Goal: Book appointment/travel/reservation

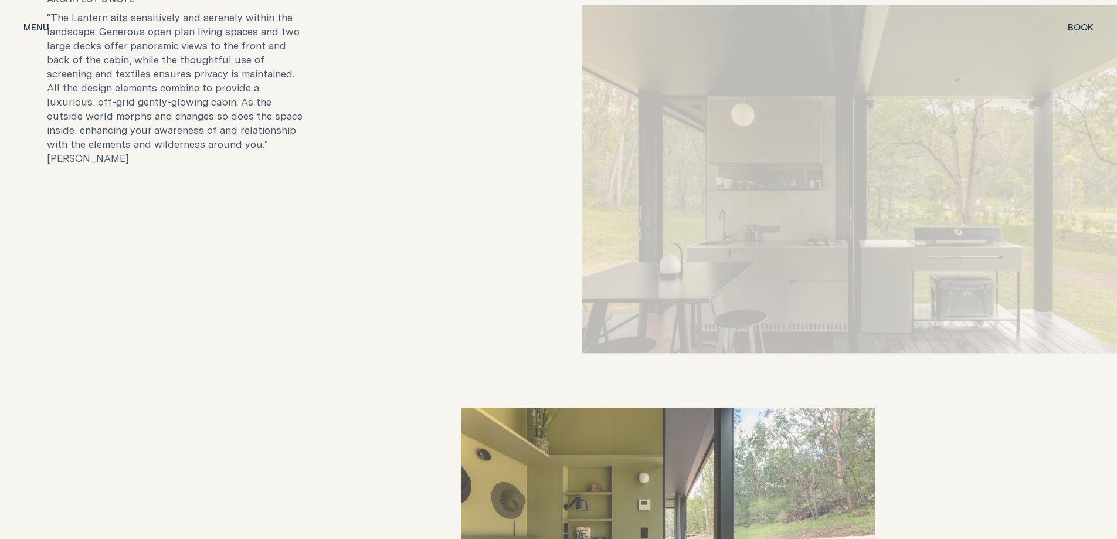
scroll to position [2639, 0]
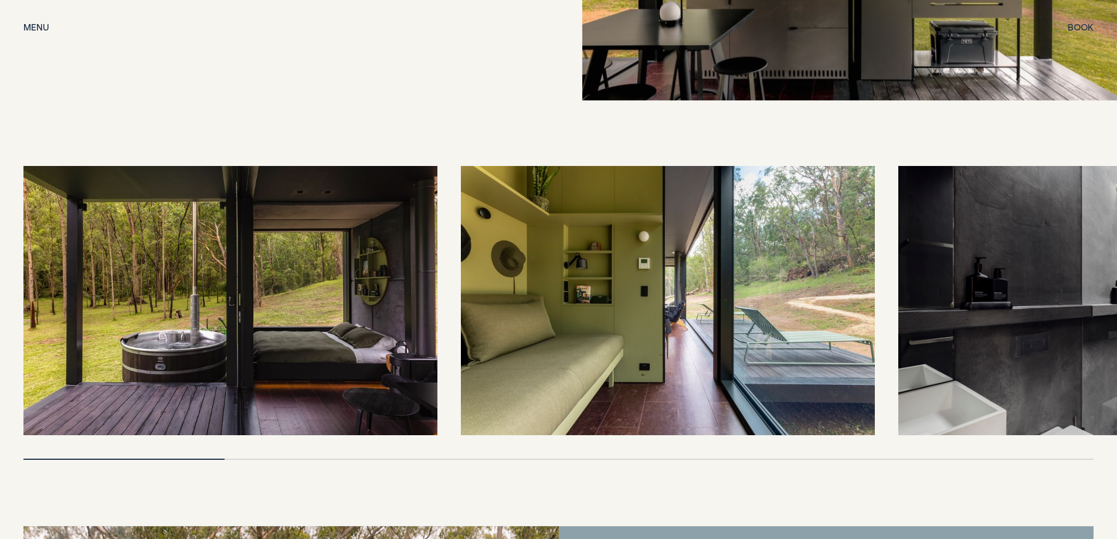
click at [153, 353] on img at bounding box center [230, 300] width 414 height 269
click at [284, 274] on img at bounding box center [230, 300] width 414 height 269
click at [284, 277] on img at bounding box center [230, 300] width 414 height 269
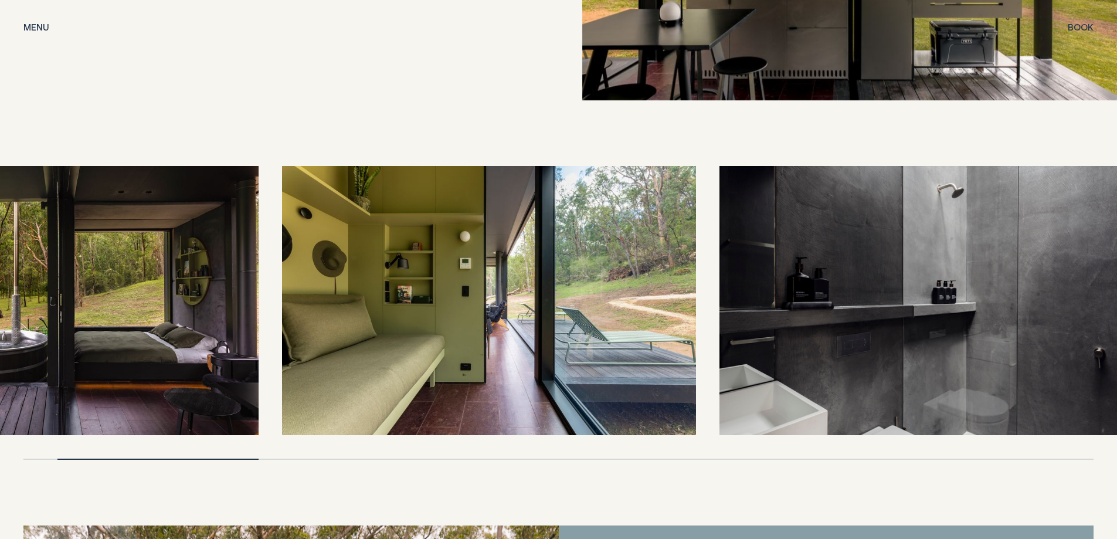
drag, startPoint x: 390, startPoint y: 338, endPoint x: 206, endPoint y: 350, distance: 184.6
click at [206, 350] on img at bounding box center [52, 300] width 414 height 269
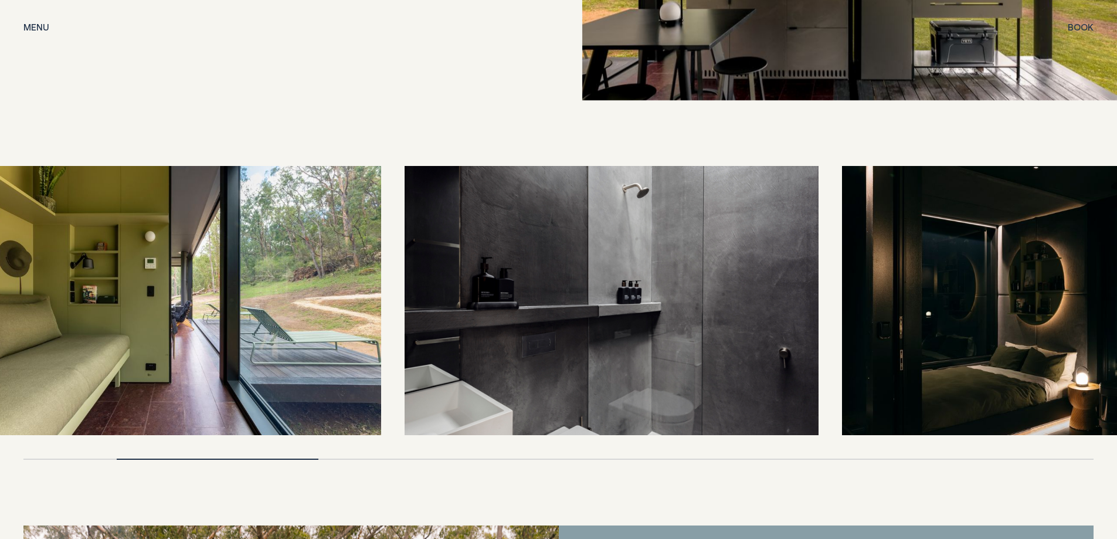
drag, startPoint x: 701, startPoint y: 289, endPoint x: 243, endPoint y: 344, distance: 462.0
click at [243, 344] on img at bounding box center [174, 300] width 414 height 269
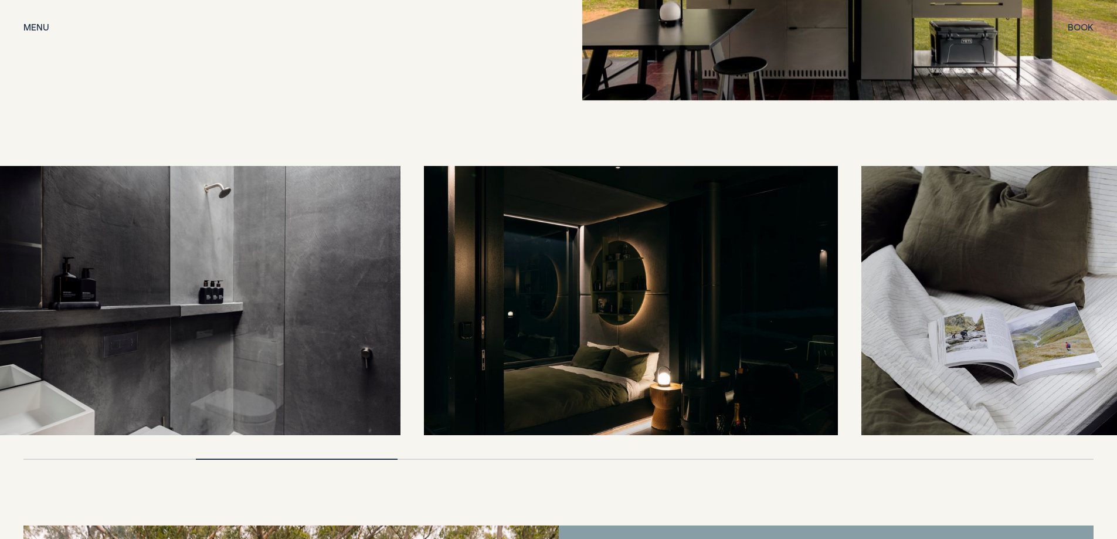
drag, startPoint x: 724, startPoint y: 288, endPoint x: 248, endPoint y: 333, distance: 479.0
click at [249, 333] on img at bounding box center [194, 300] width 414 height 269
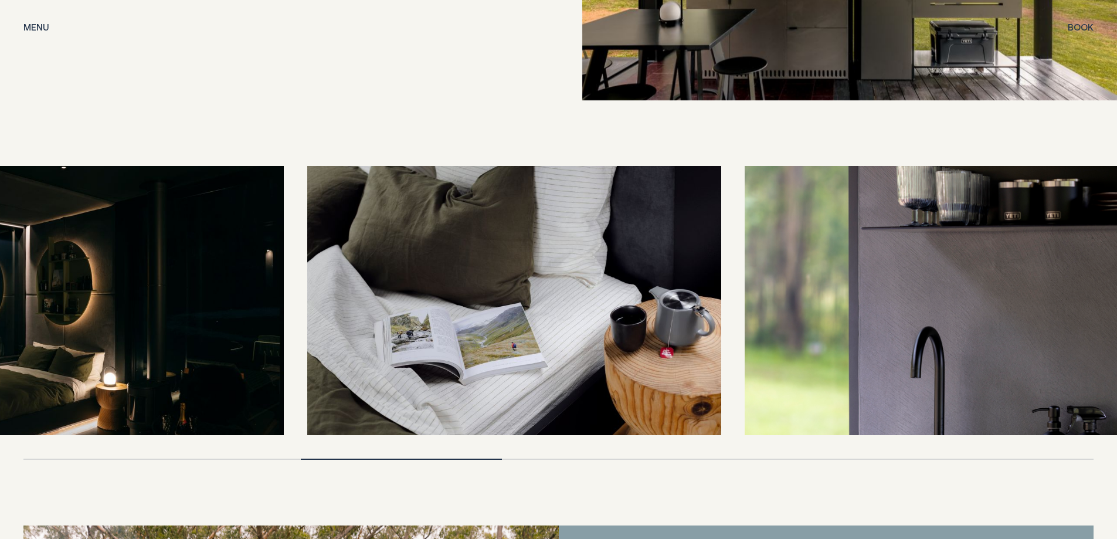
drag, startPoint x: 746, startPoint y: 295, endPoint x: 154, endPoint y: 317, distance: 592.8
click at [154, 317] on img at bounding box center [77, 300] width 414 height 269
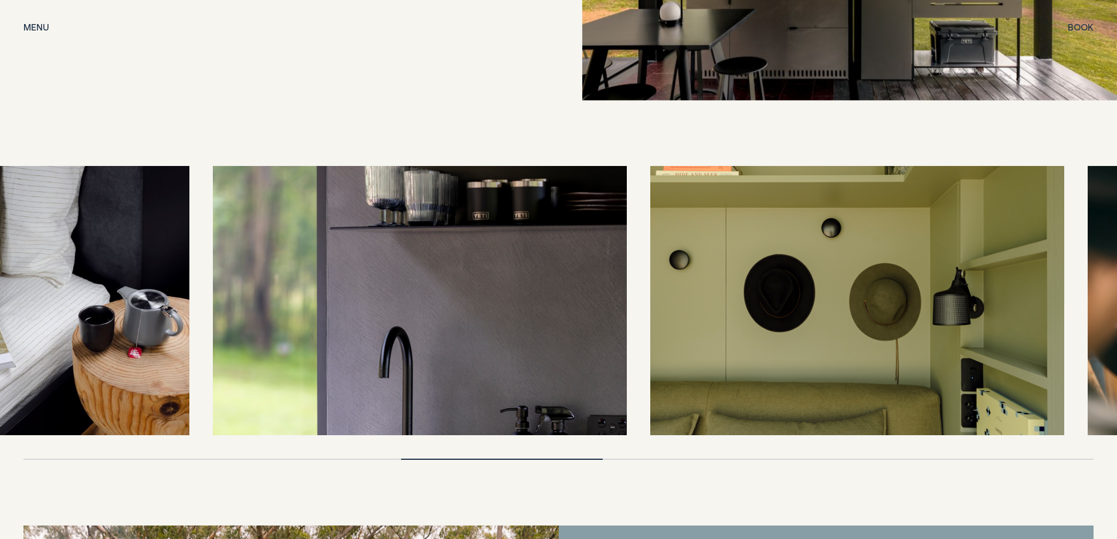
drag, startPoint x: 1040, startPoint y: 312, endPoint x: 352, endPoint y: 348, distance: 689.0
click at [352, 348] on img at bounding box center [420, 300] width 414 height 269
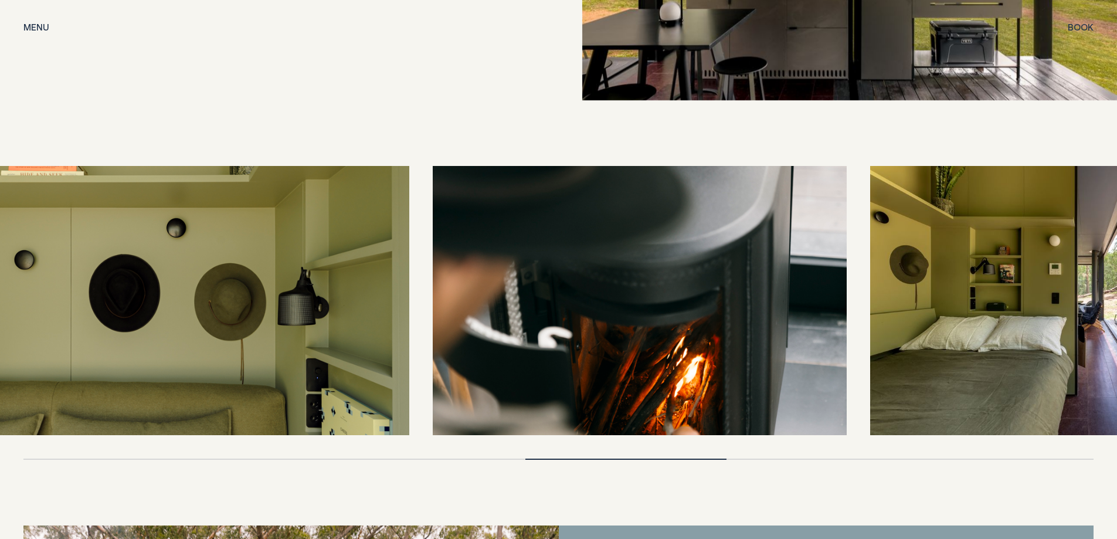
drag, startPoint x: 790, startPoint y: 358, endPoint x: 323, endPoint y: 358, distance: 466.9
click at [323, 358] on img at bounding box center [202, 300] width 414 height 269
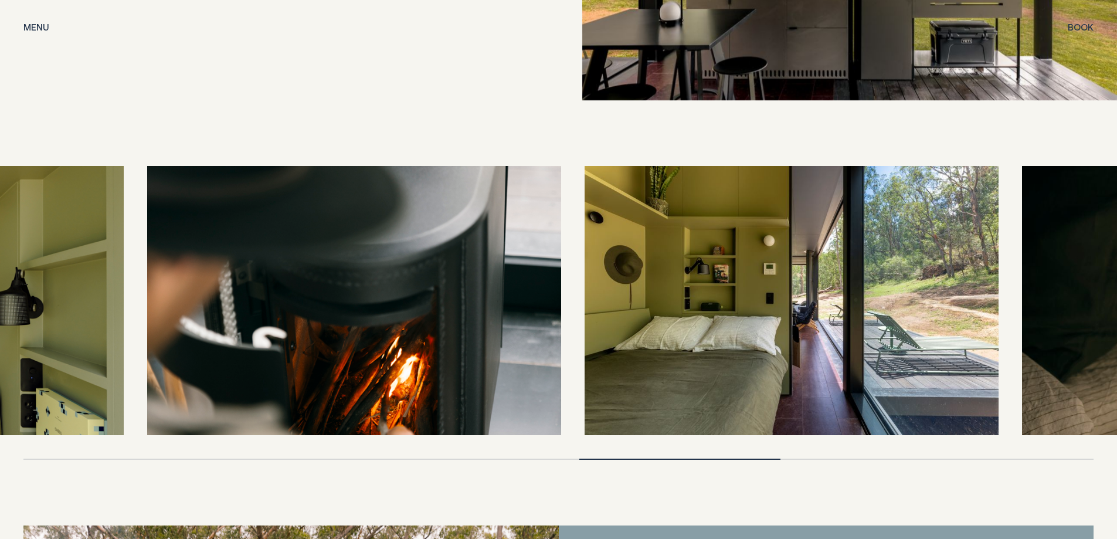
drag, startPoint x: 657, startPoint y: 314, endPoint x: 383, endPoint y: 334, distance: 275.2
click at [383, 334] on img at bounding box center [354, 300] width 414 height 269
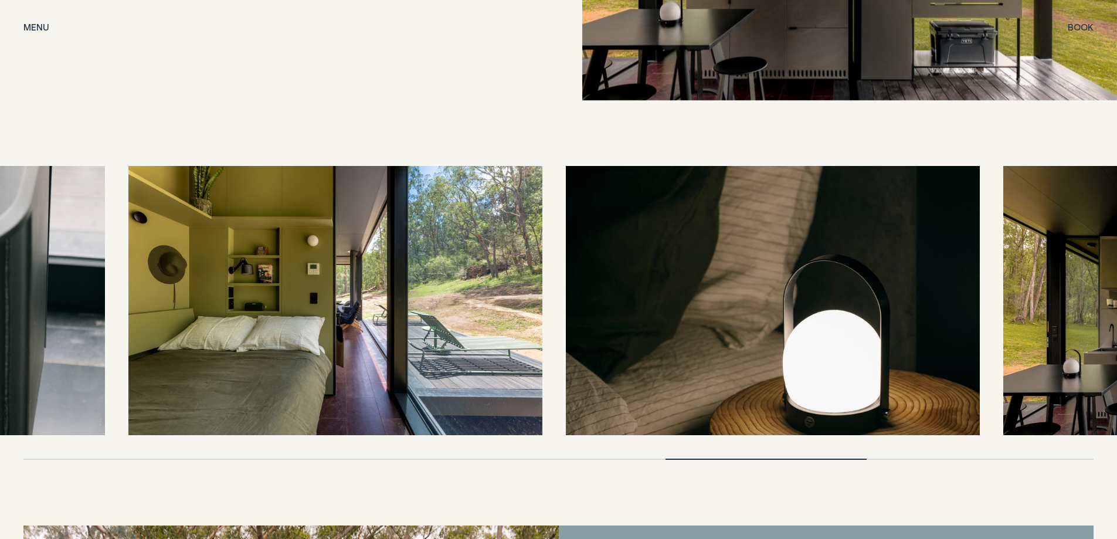
drag, startPoint x: 775, startPoint y: 353, endPoint x: 413, endPoint y: 354, distance: 362.5
click at [413, 354] on img at bounding box center [335, 300] width 414 height 269
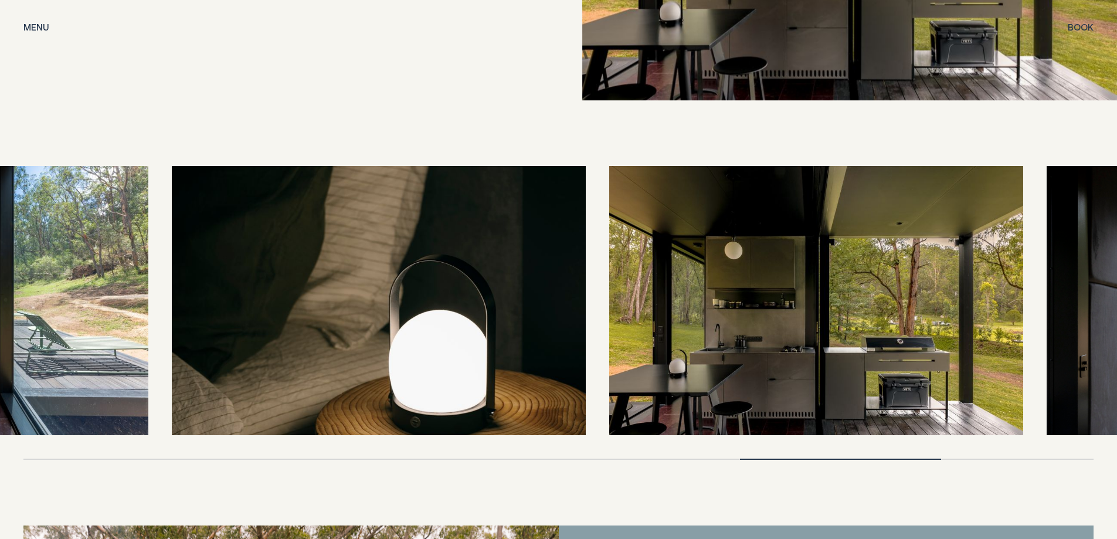
drag, startPoint x: 816, startPoint y: 346, endPoint x: 521, endPoint y: 354, distance: 295.1
click at [521, 354] on img at bounding box center [379, 300] width 414 height 269
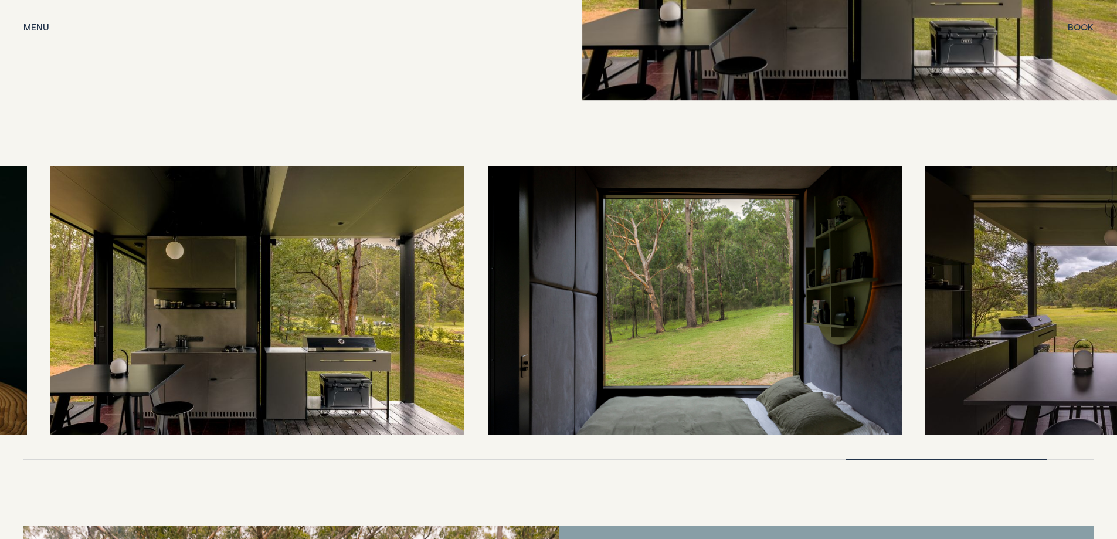
drag, startPoint x: 1019, startPoint y: 337, endPoint x: 608, endPoint y: 378, distance: 413.3
click at [608, 378] on img at bounding box center [695, 300] width 414 height 269
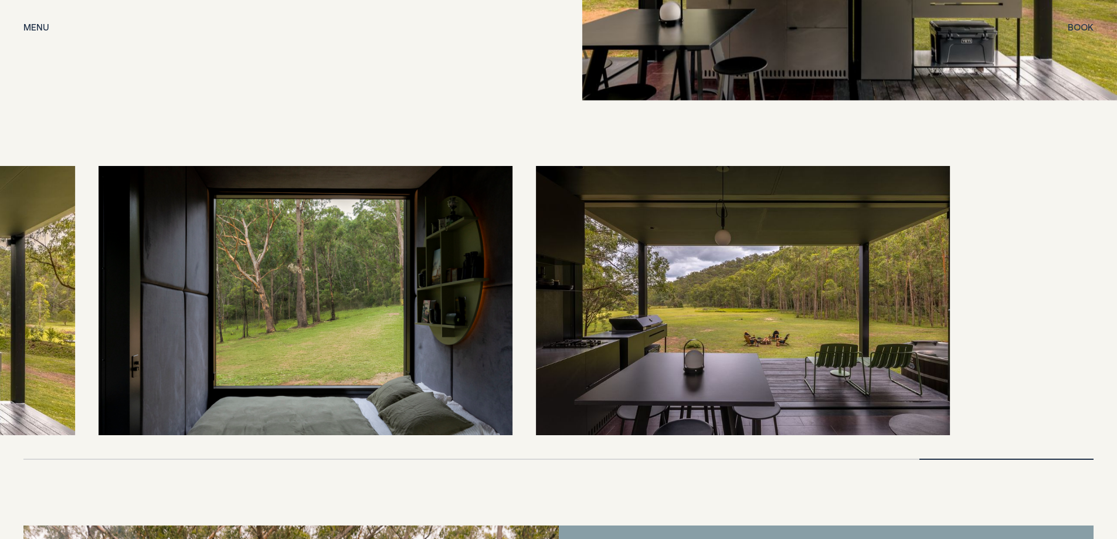
drag, startPoint x: 978, startPoint y: 354, endPoint x: 581, endPoint y: 368, distance: 397.3
click at [581, 368] on img at bounding box center [743, 300] width 414 height 269
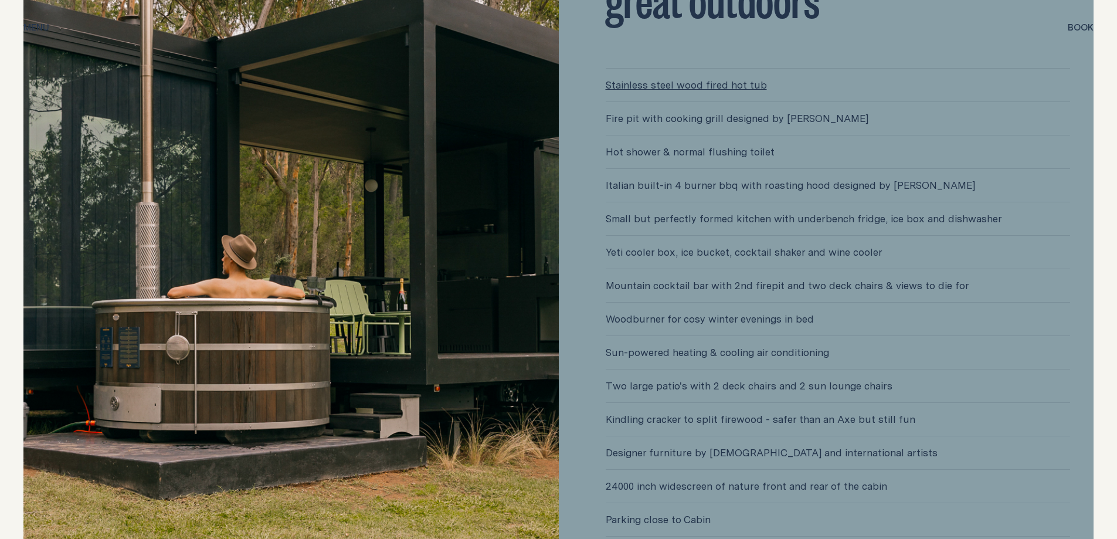
scroll to position [3167, 0]
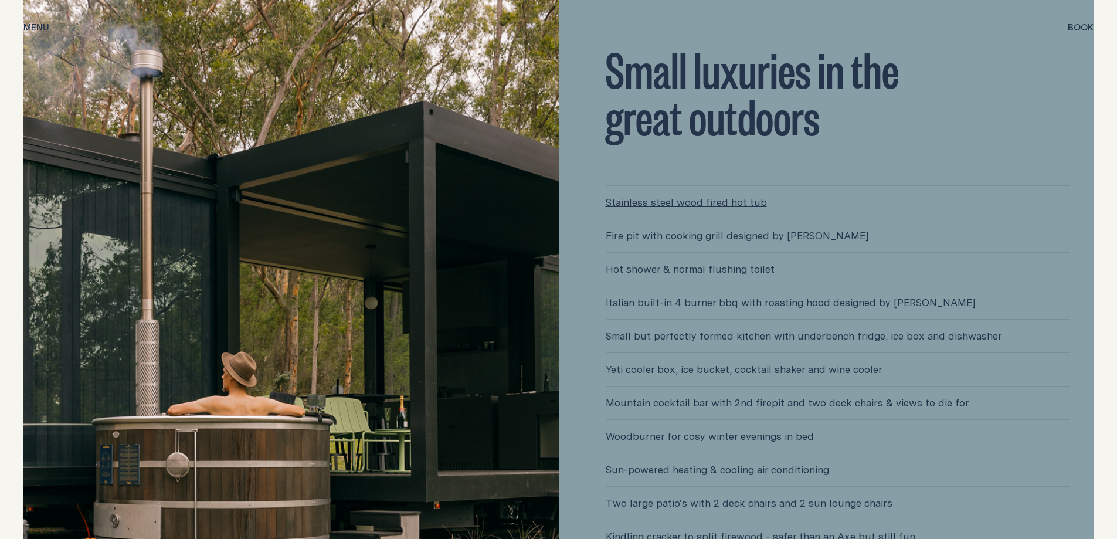
click at [661, 186] on link "Stainless steel wood fired hot tub" at bounding box center [838, 202] width 465 height 33
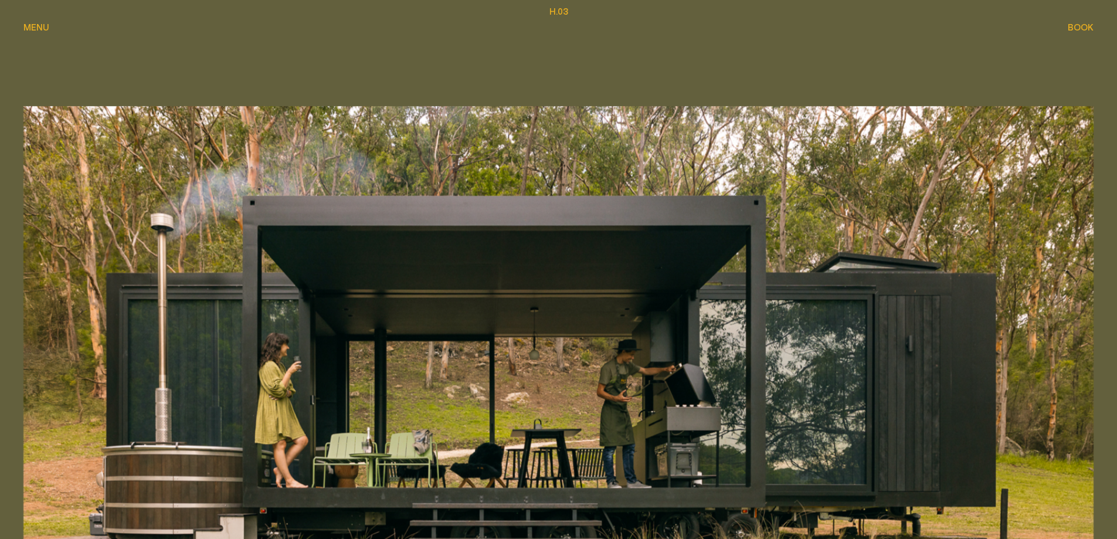
scroll to position [59, 0]
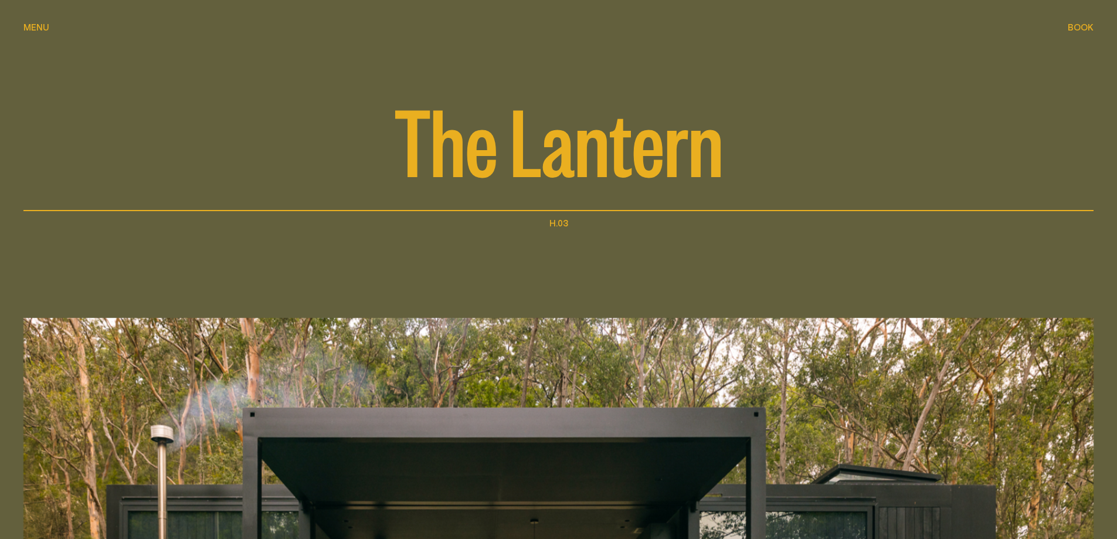
click at [1082, 27] on span "Book" at bounding box center [1081, 27] width 26 height 9
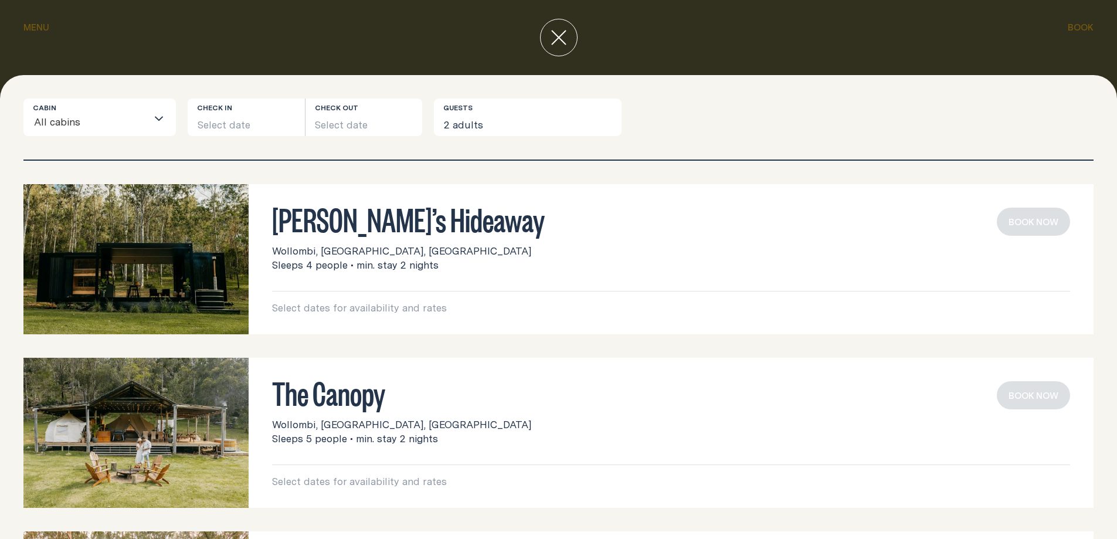
click at [385, 230] on h3 "[PERSON_NAME]’s Hideaway" at bounding box center [671, 219] width 798 height 22
click at [232, 121] on button "Select date" at bounding box center [246, 118] width 117 height 38
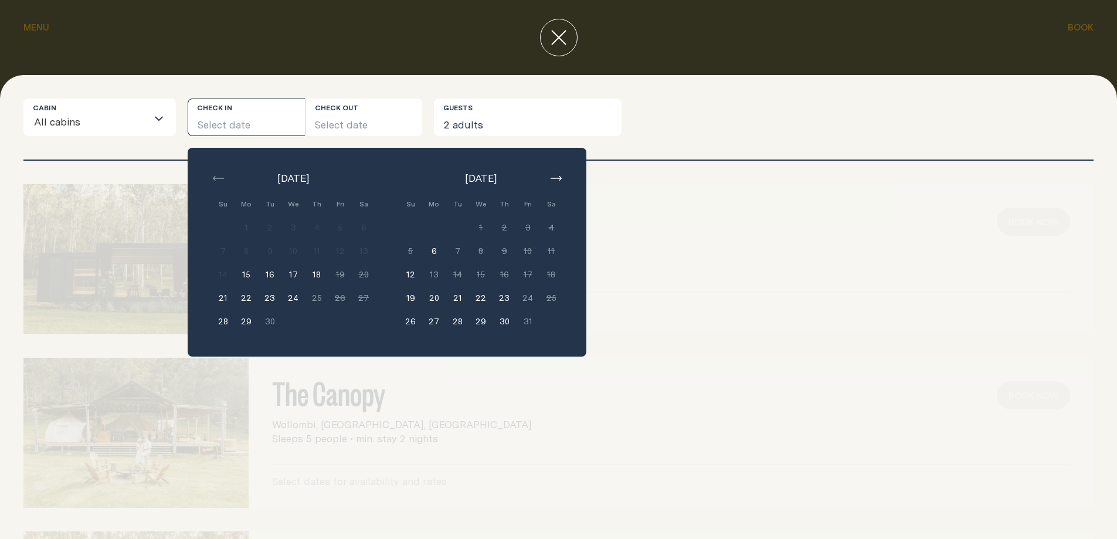
click at [222, 319] on button "28" at bounding box center [222, 321] width 23 height 23
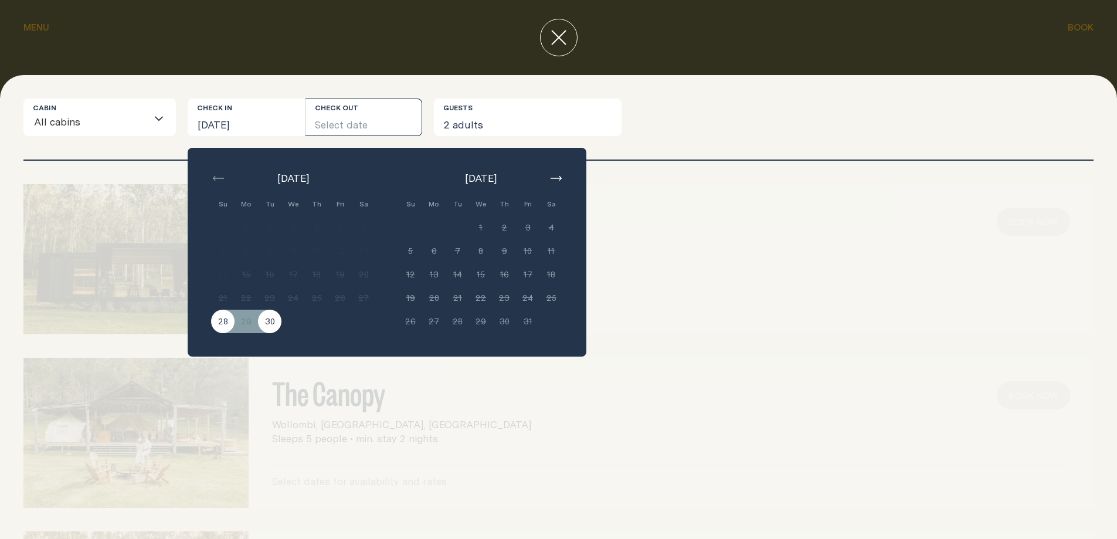
click at [270, 327] on button "30" at bounding box center [269, 321] width 23 height 23
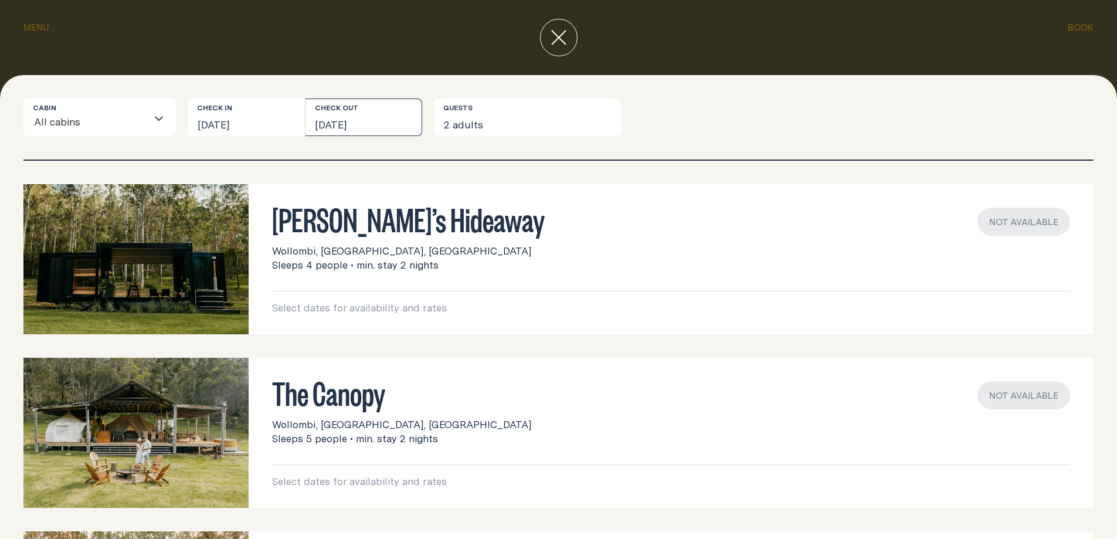
click at [350, 115] on button "[DATE]" at bounding box center [364, 118] width 117 height 38
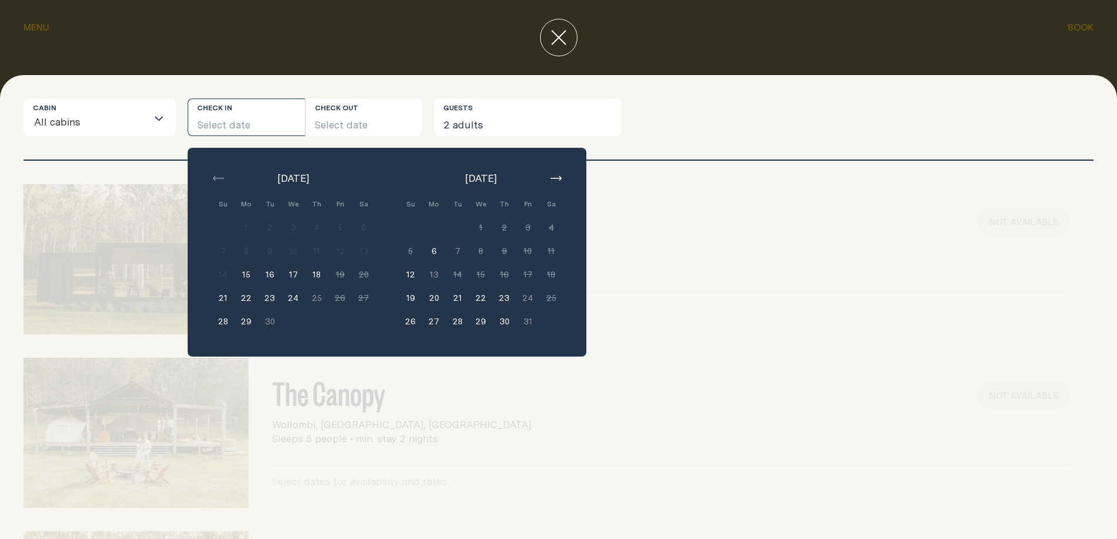
click at [221, 316] on button "28" at bounding box center [222, 321] width 23 height 23
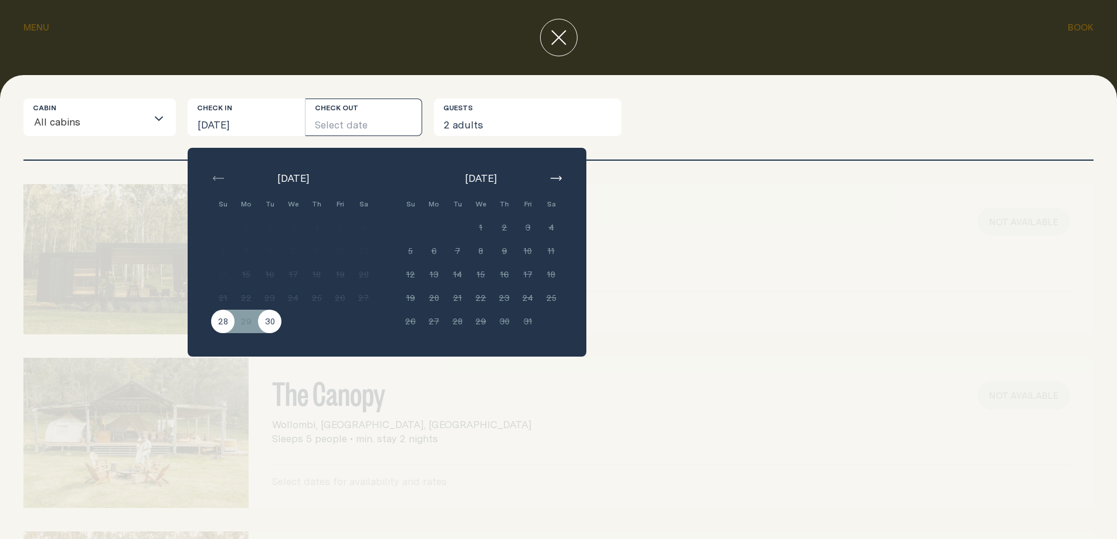
click at [276, 323] on button "30" at bounding box center [269, 321] width 23 height 23
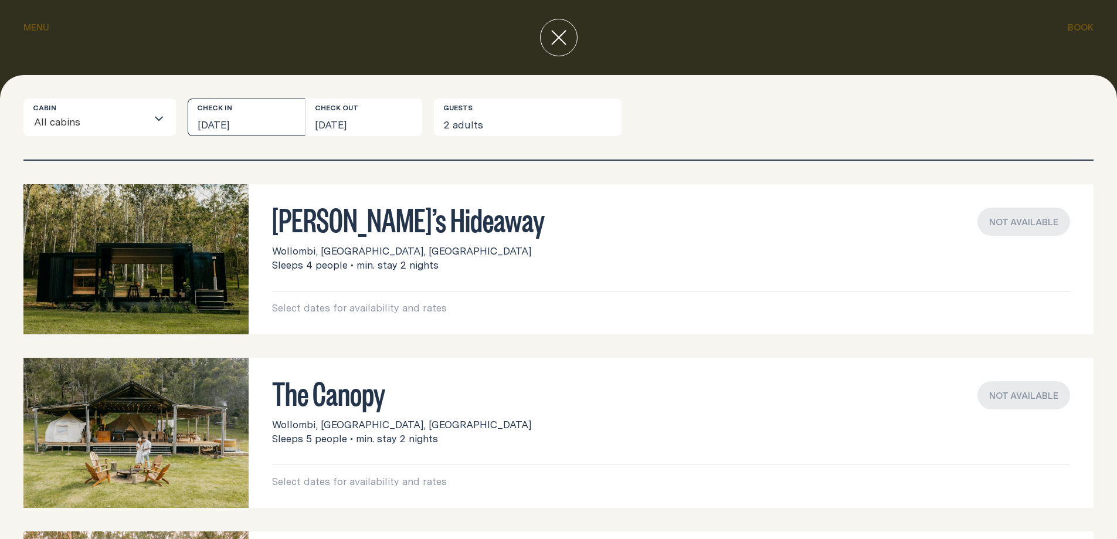
click at [286, 120] on button "[DATE]" at bounding box center [246, 118] width 117 height 38
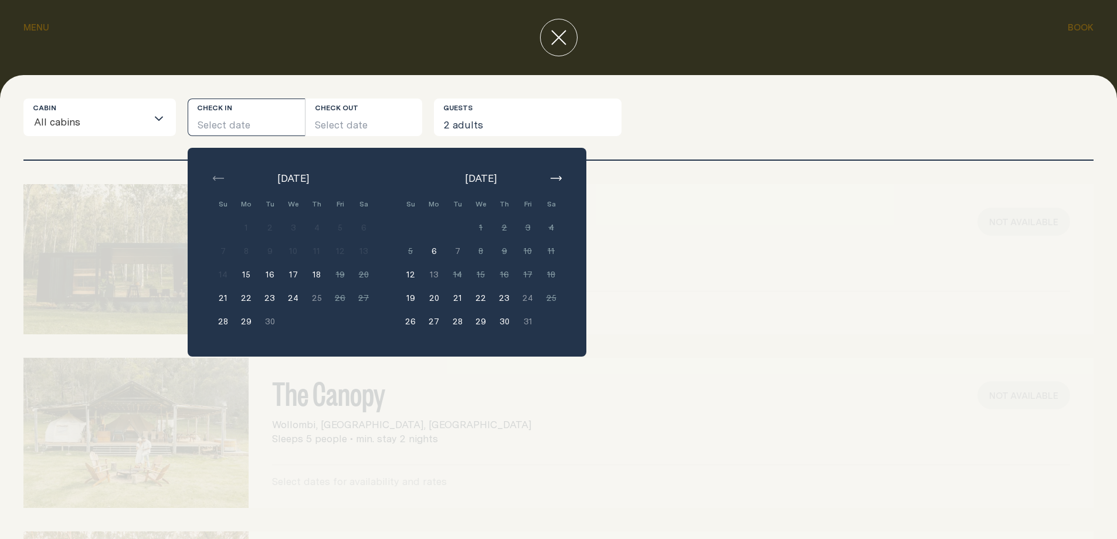
click at [411, 295] on button "19" at bounding box center [410, 297] width 23 height 23
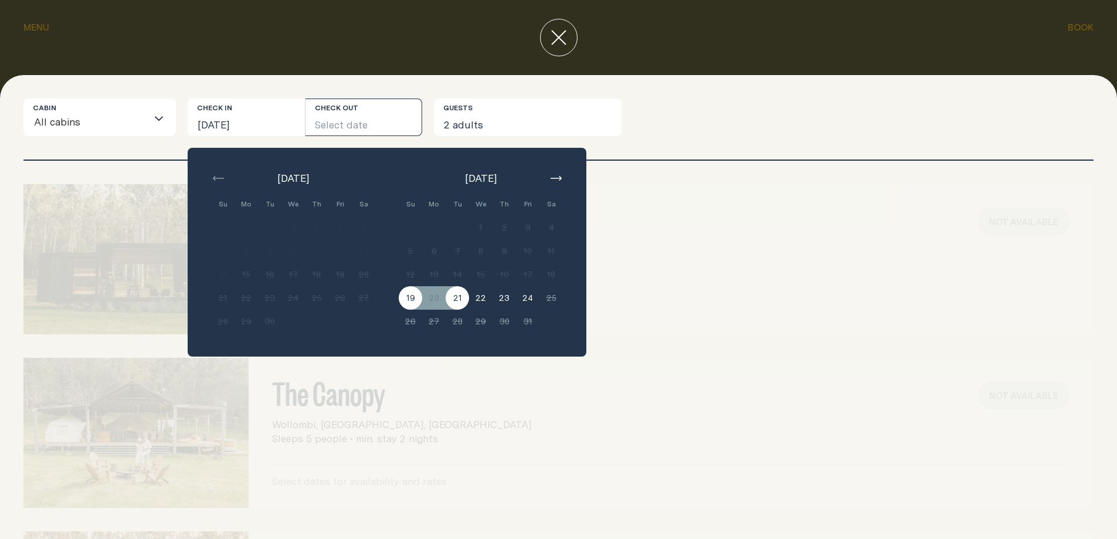
click at [463, 301] on button "21" at bounding box center [457, 297] width 23 height 23
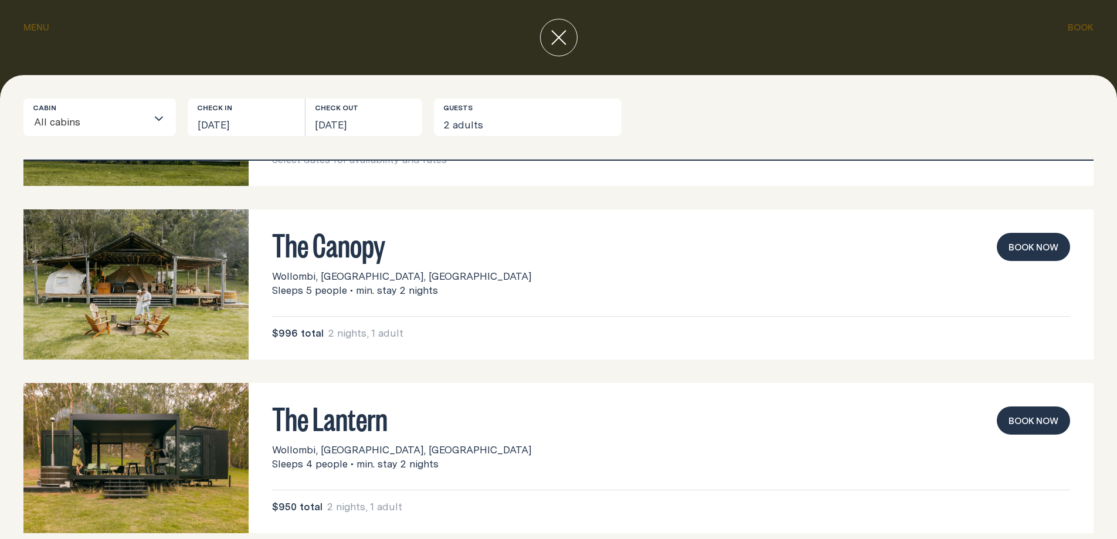
scroll to position [166, 0]
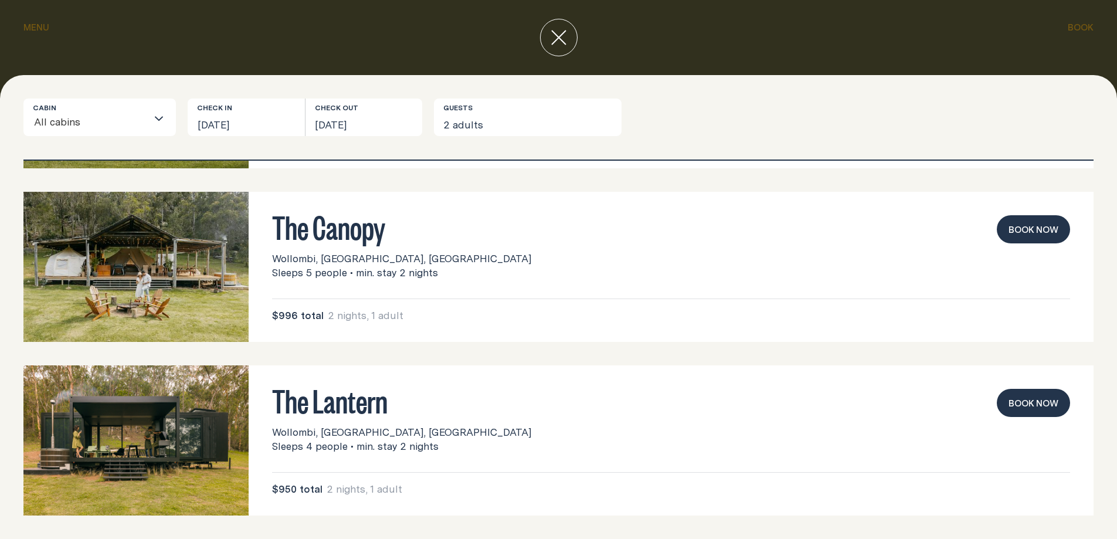
click at [1011, 401] on button "Book now" at bounding box center [1033, 403] width 73 height 28
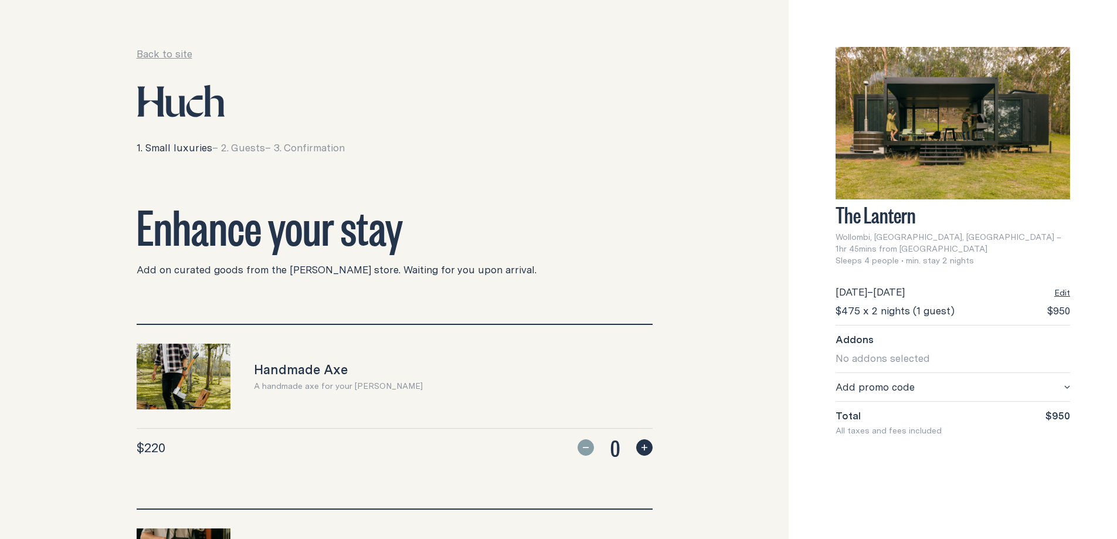
click at [1064, 287] on button "Edit" at bounding box center [1063, 293] width 16 height 12
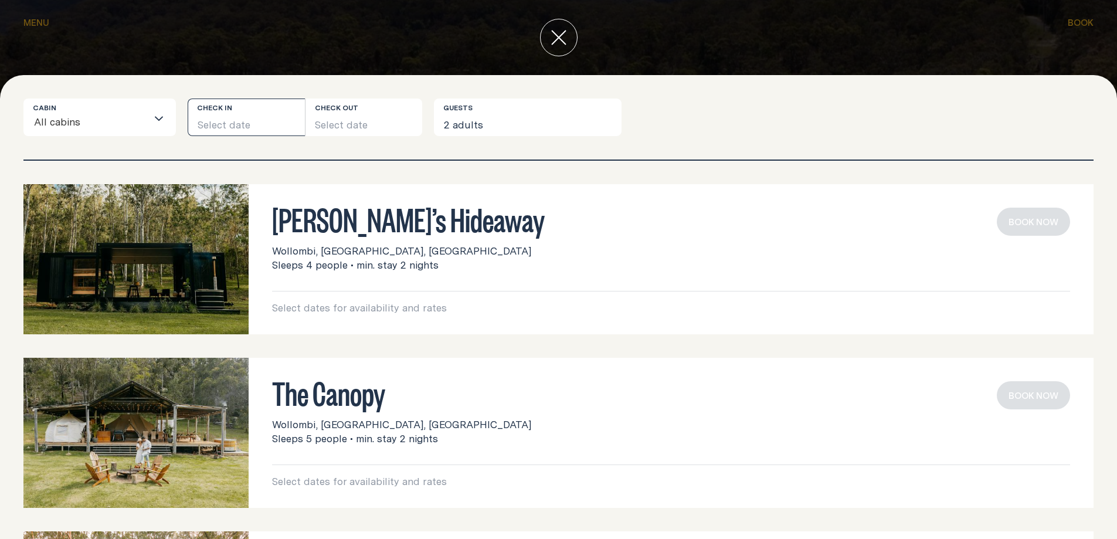
click at [239, 116] on button "Select date" at bounding box center [246, 118] width 117 height 38
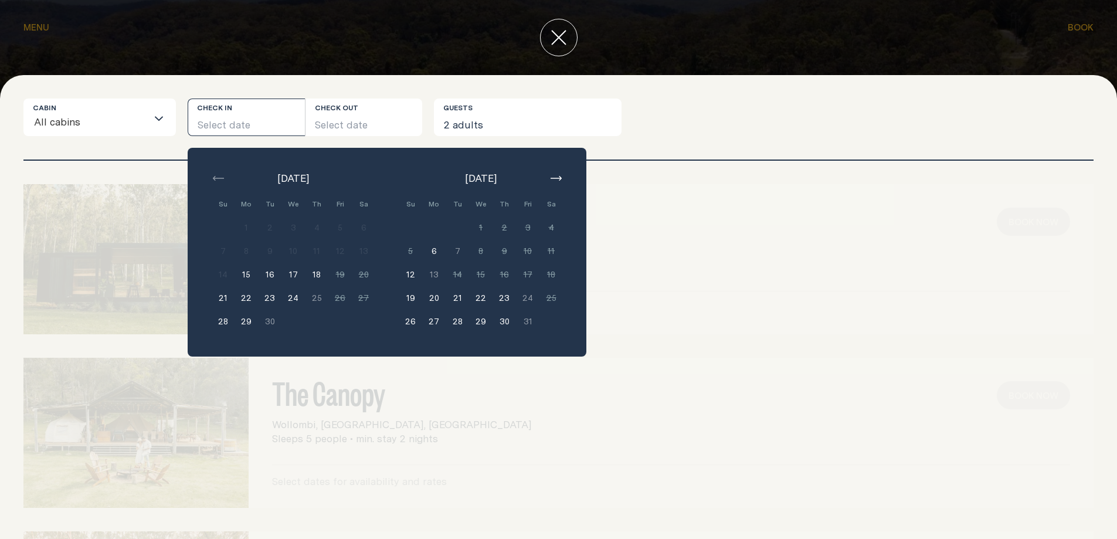
click at [221, 320] on button "28" at bounding box center [222, 321] width 23 height 23
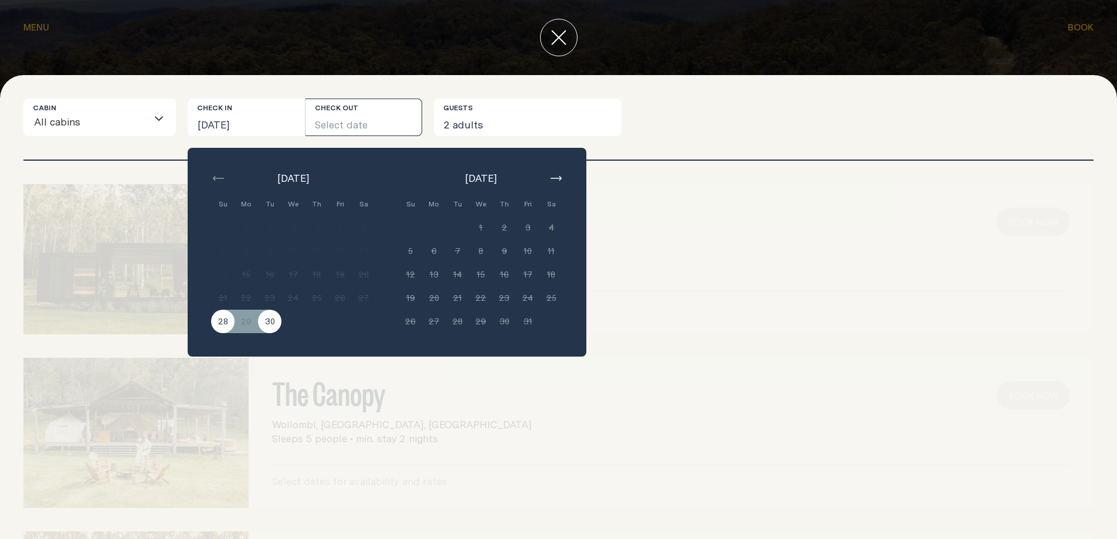
click at [267, 326] on button "30" at bounding box center [269, 321] width 23 height 23
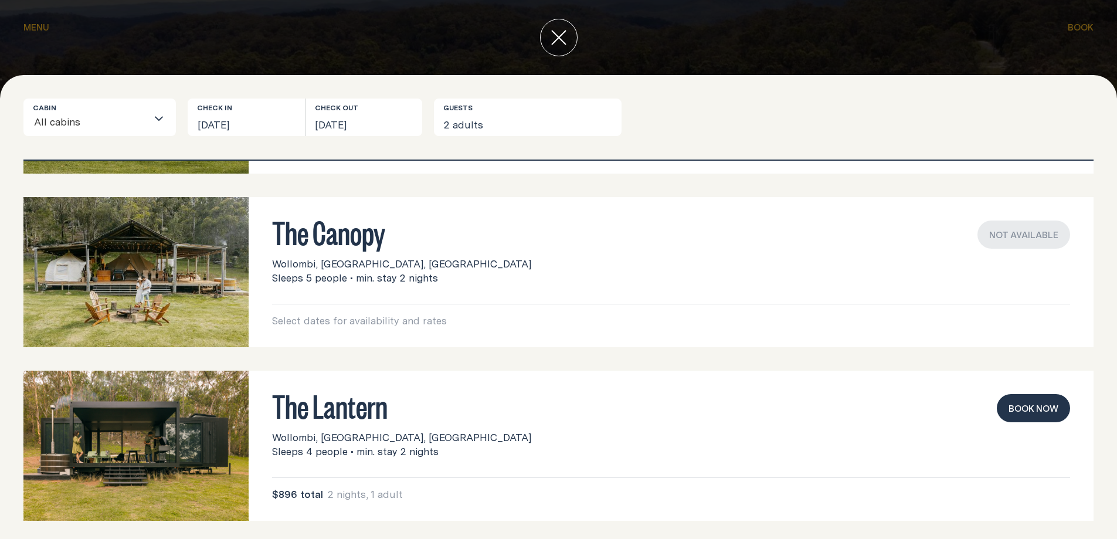
scroll to position [166, 0]
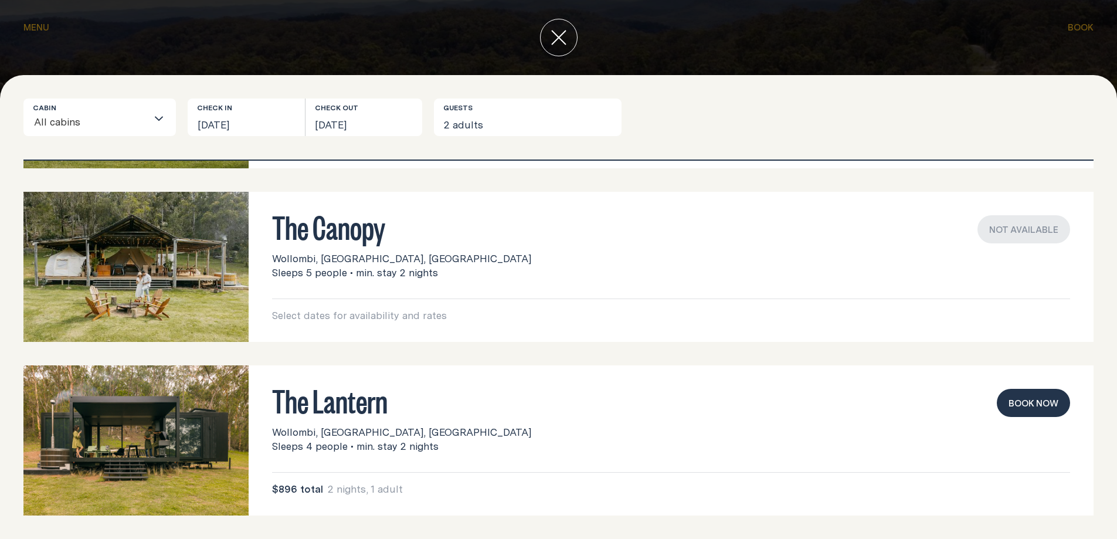
click at [1006, 399] on button "Book now" at bounding box center [1033, 403] width 73 height 28
